Goal: Transaction & Acquisition: Purchase product/service

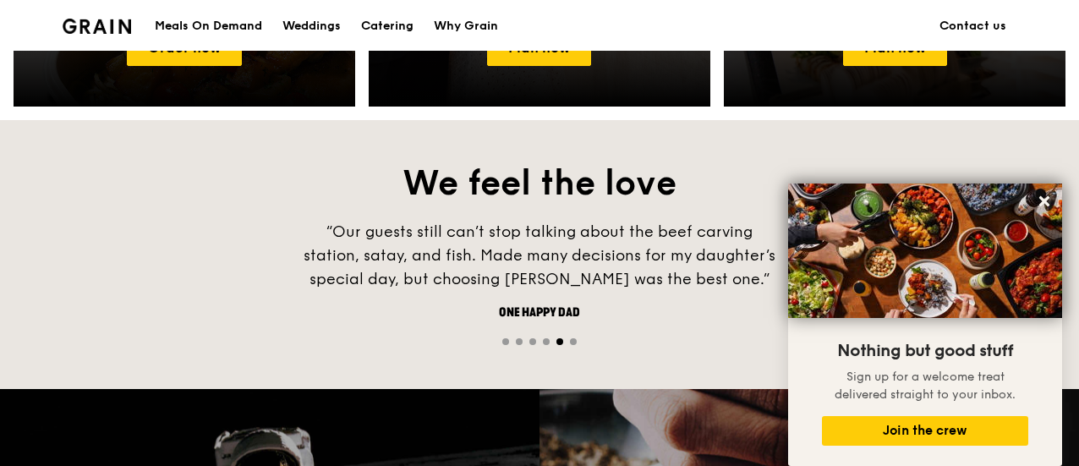
scroll to position [819, 0]
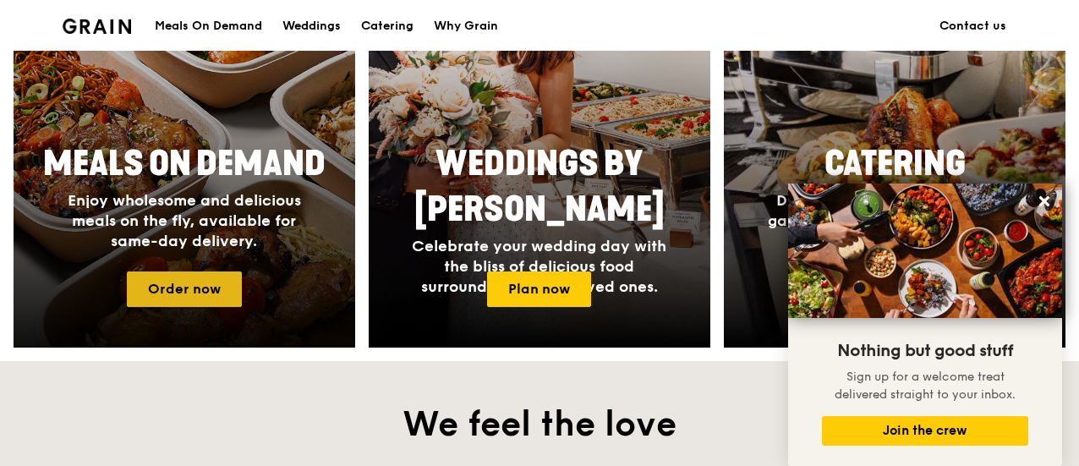
click at [184, 287] on link "Order now" at bounding box center [184, 289] width 115 height 36
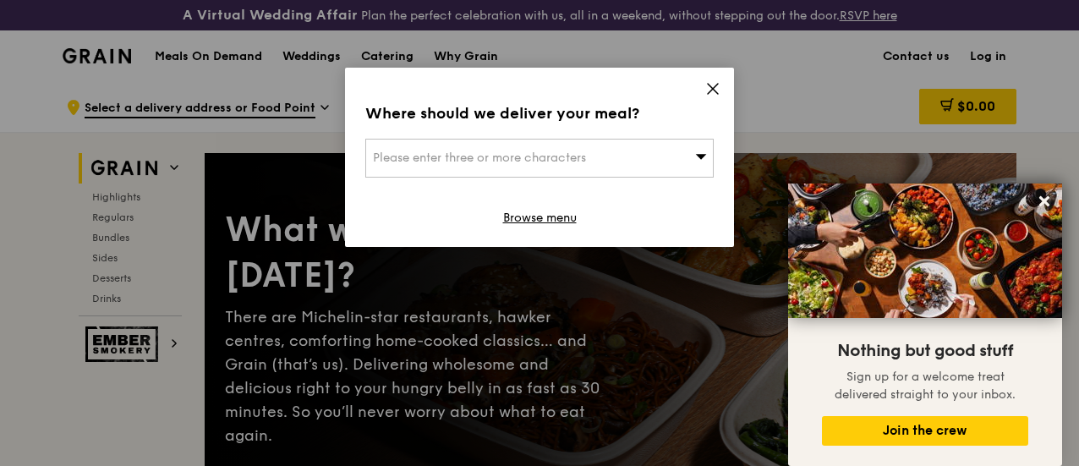
click at [598, 148] on div "Please enter three or more characters" at bounding box center [539, 158] width 348 height 39
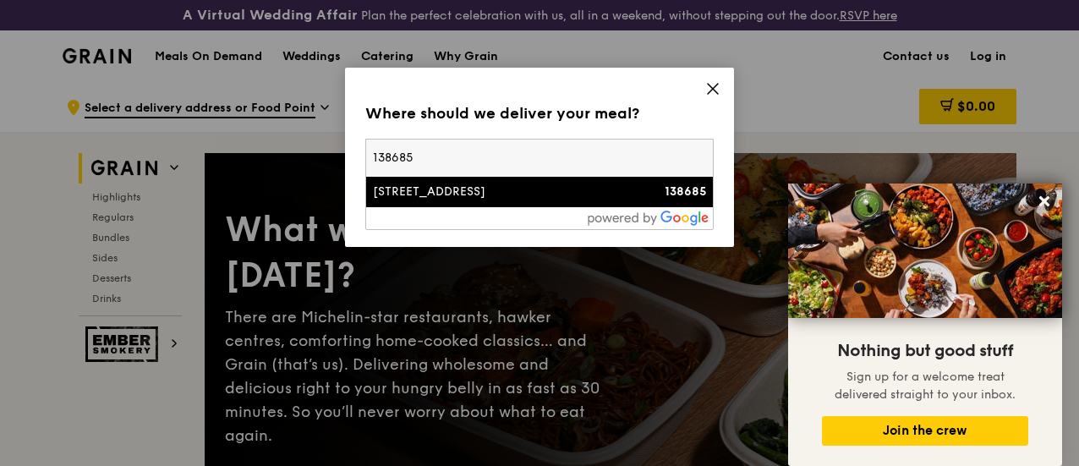
type input "138685"
click at [484, 192] on div "[STREET_ADDRESS]" at bounding box center [498, 192] width 250 height 17
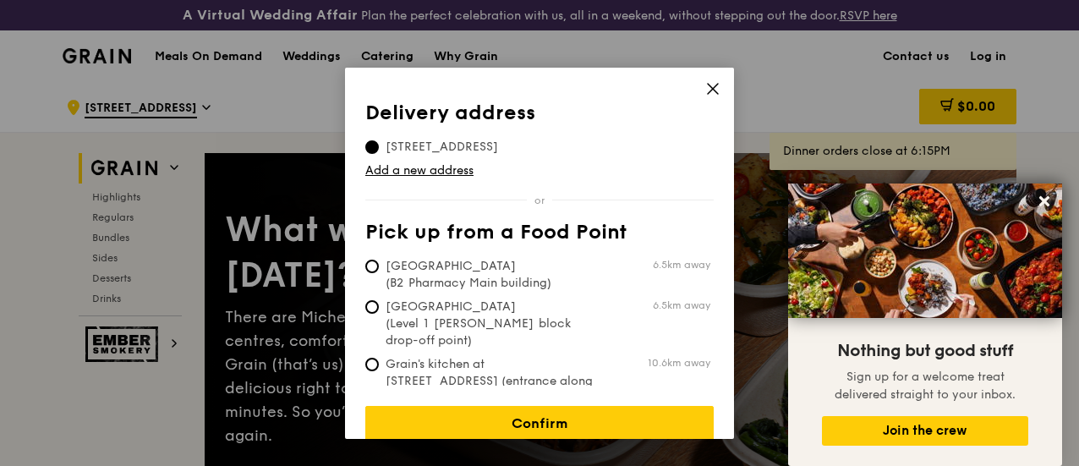
scroll to position [8, 0]
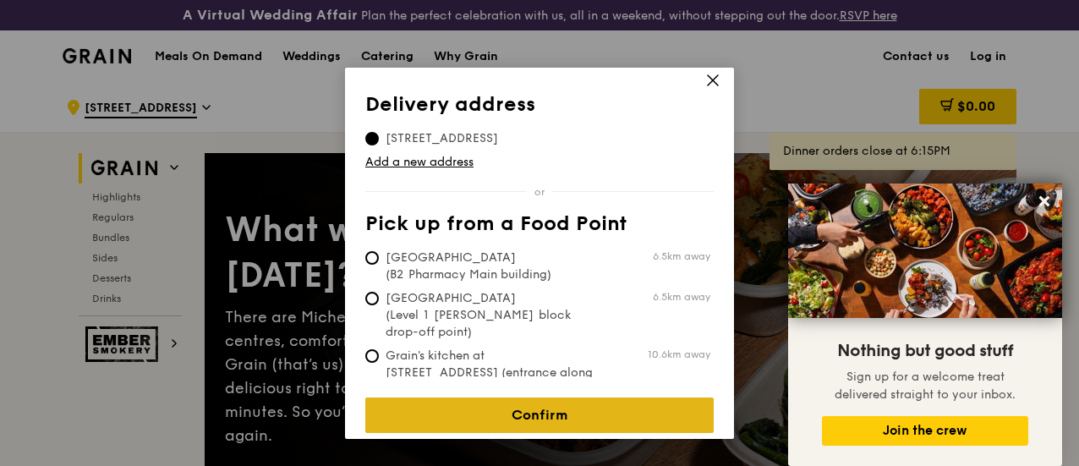
click at [502, 397] on link "Confirm" at bounding box center [539, 415] width 348 height 36
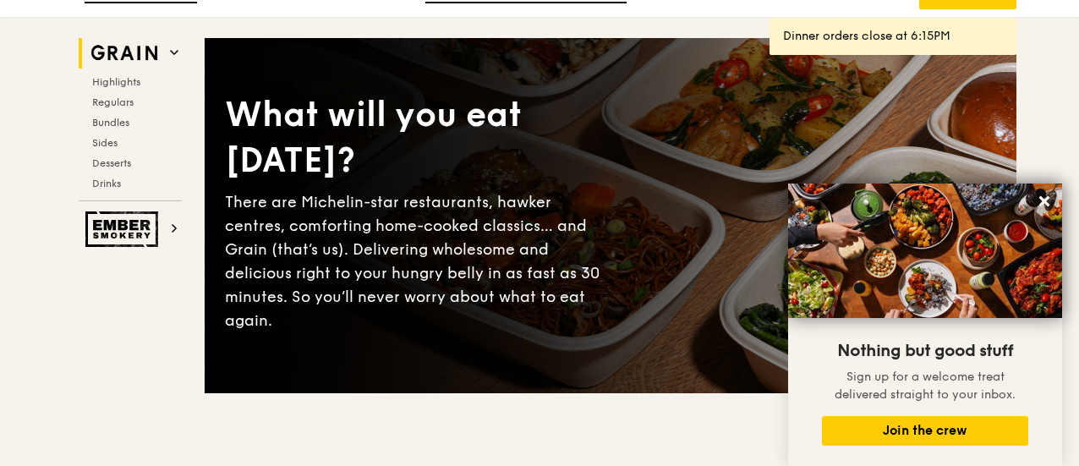
scroll to position [125, 0]
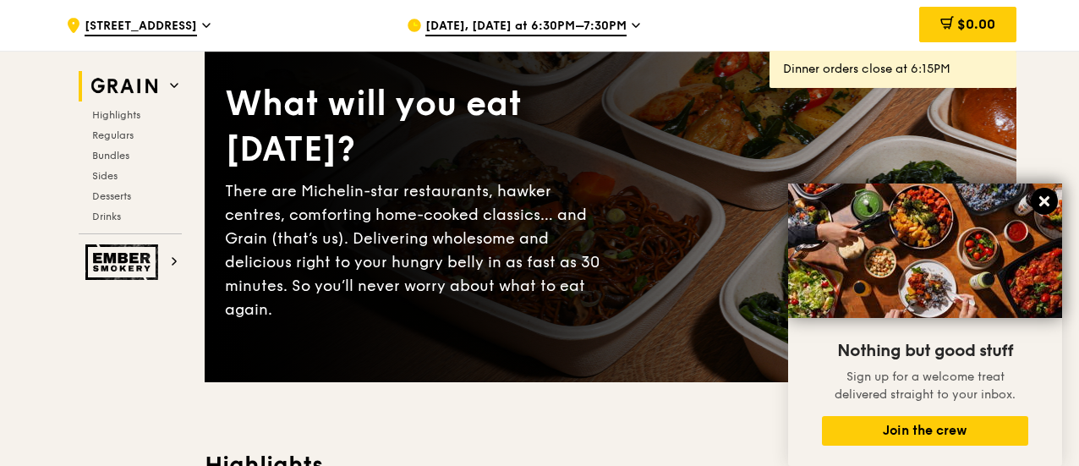
click at [1047, 200] on icon at bounding box center [1044, 201] width 10 height 10
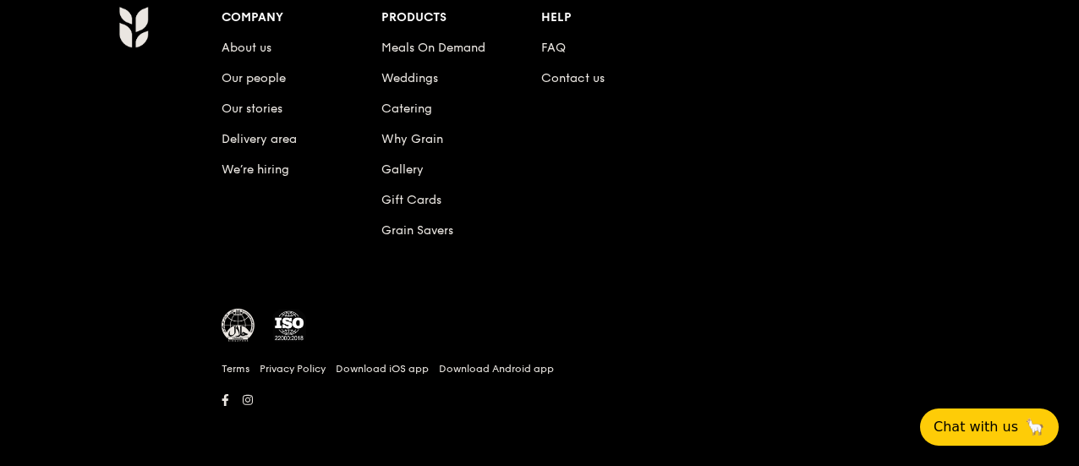
scroll to position [7165, 0]
